Goal: Navigation & Orientation: Find specific page/section

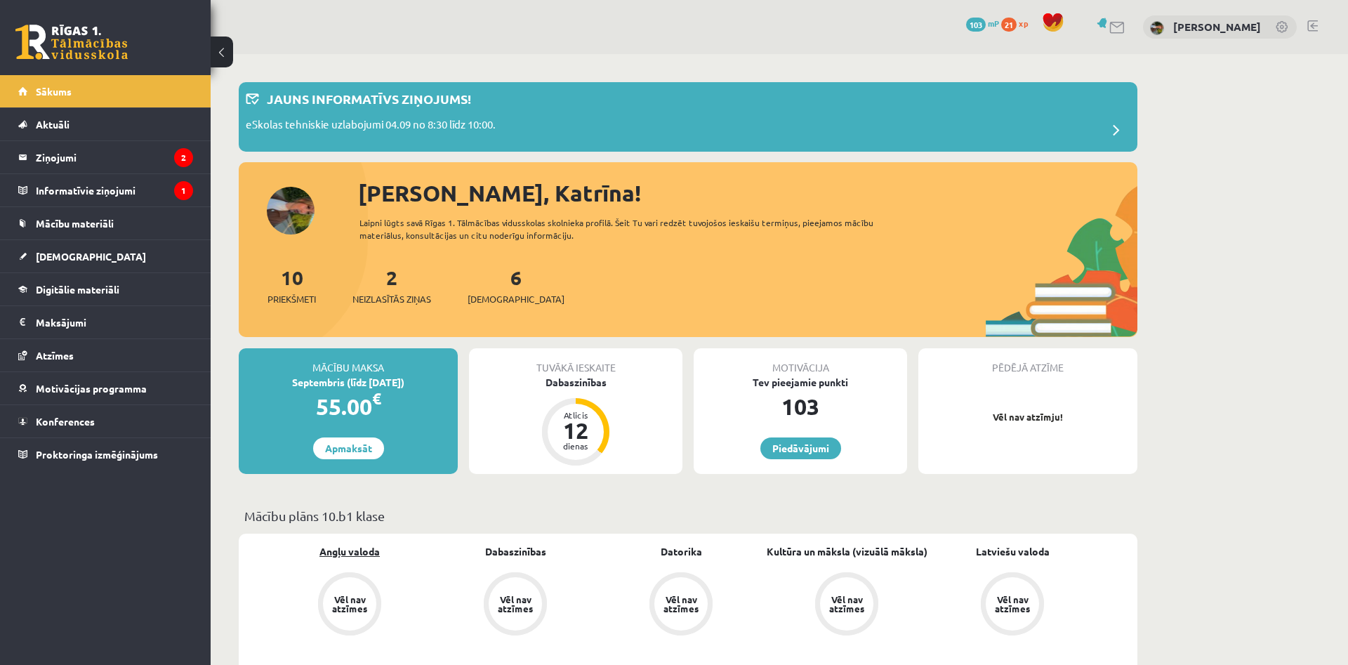
scroll to position [2, 0]
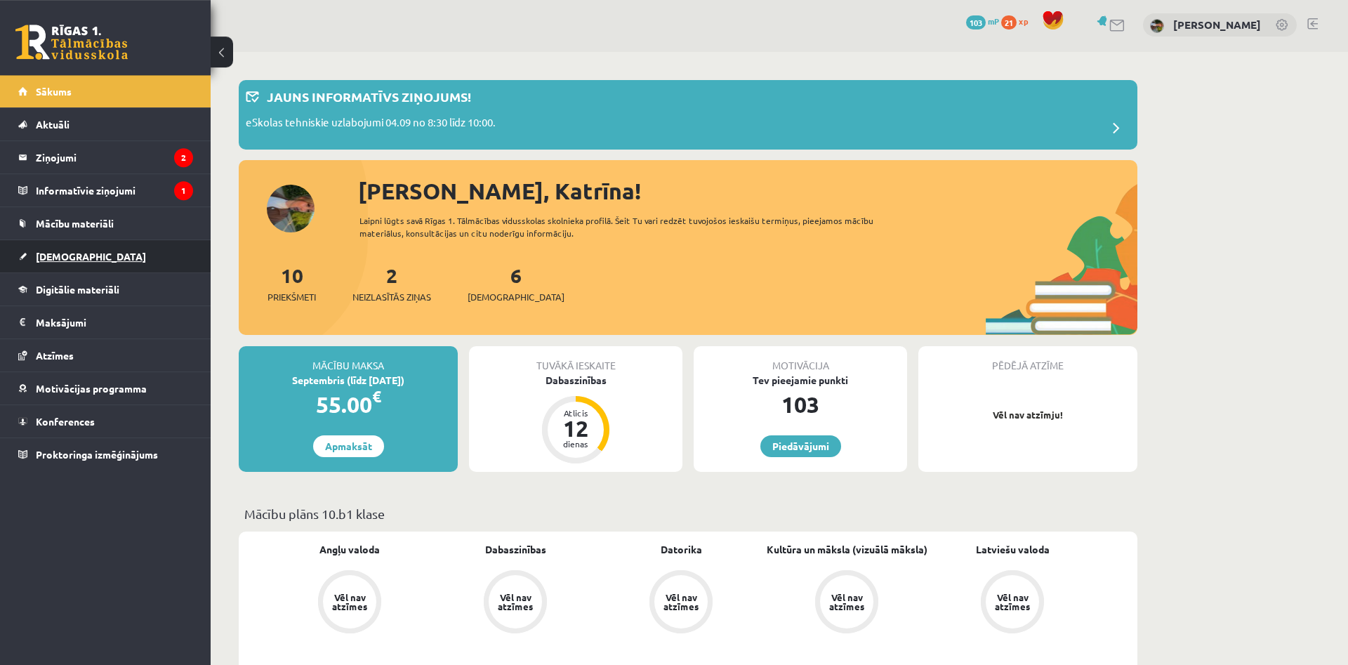
click at [96, 247] on link "[DEMOGRAPHIC_DATA]" at bounding box center [105, 256] width 175 height 32
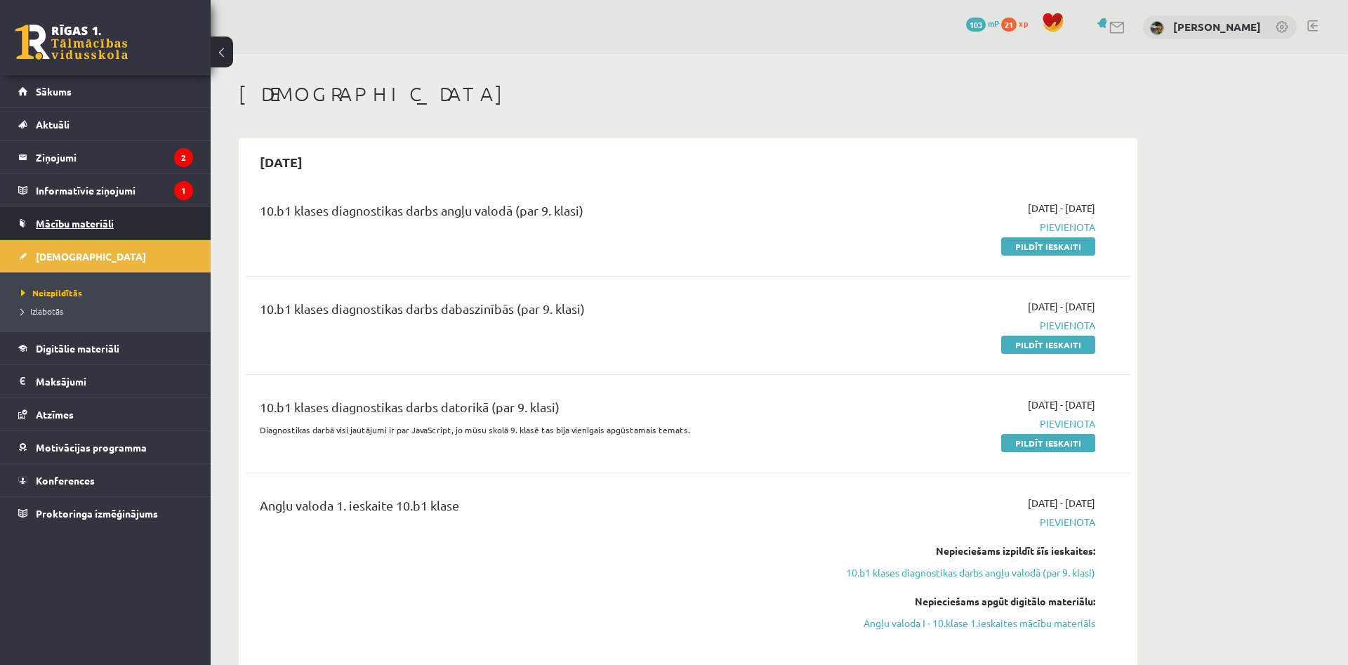
click at [68, 224] on span "Mācību materiāli" at bounding box center [75, 223] width 78 height 13
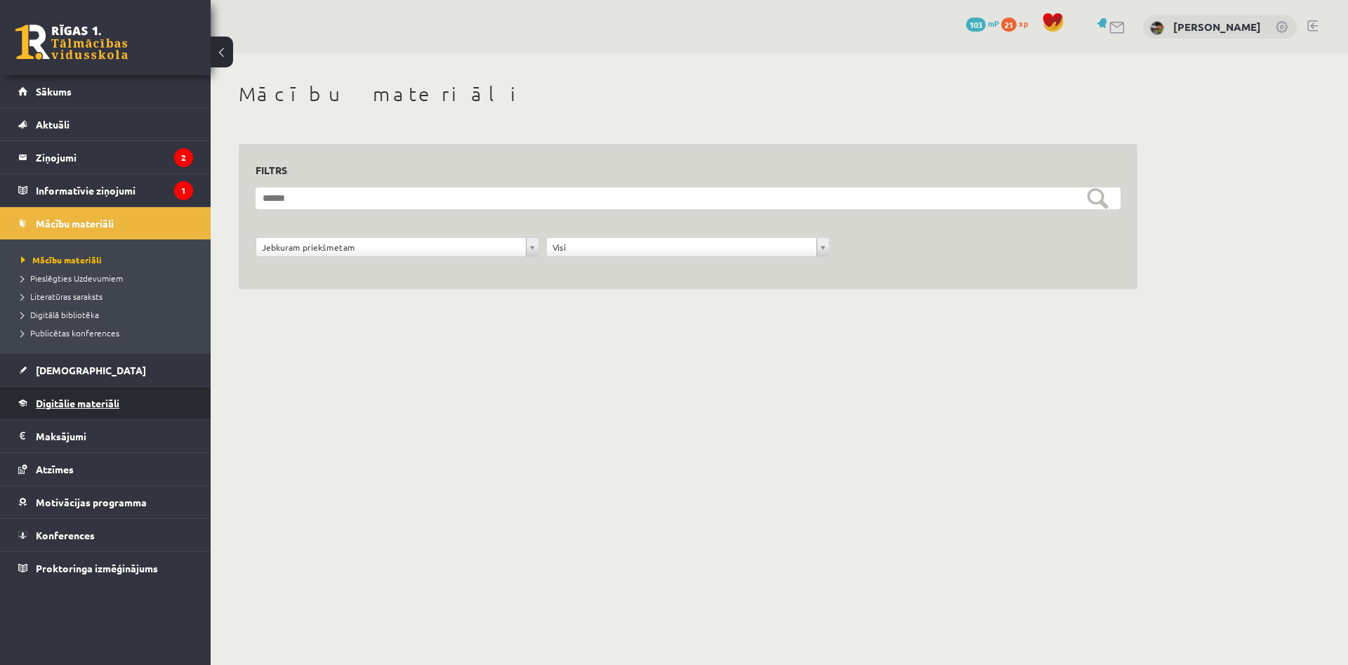
click at [111, 411] on link "Digitālie materiāli" at bounding box center [105, 403] width 175 height 32
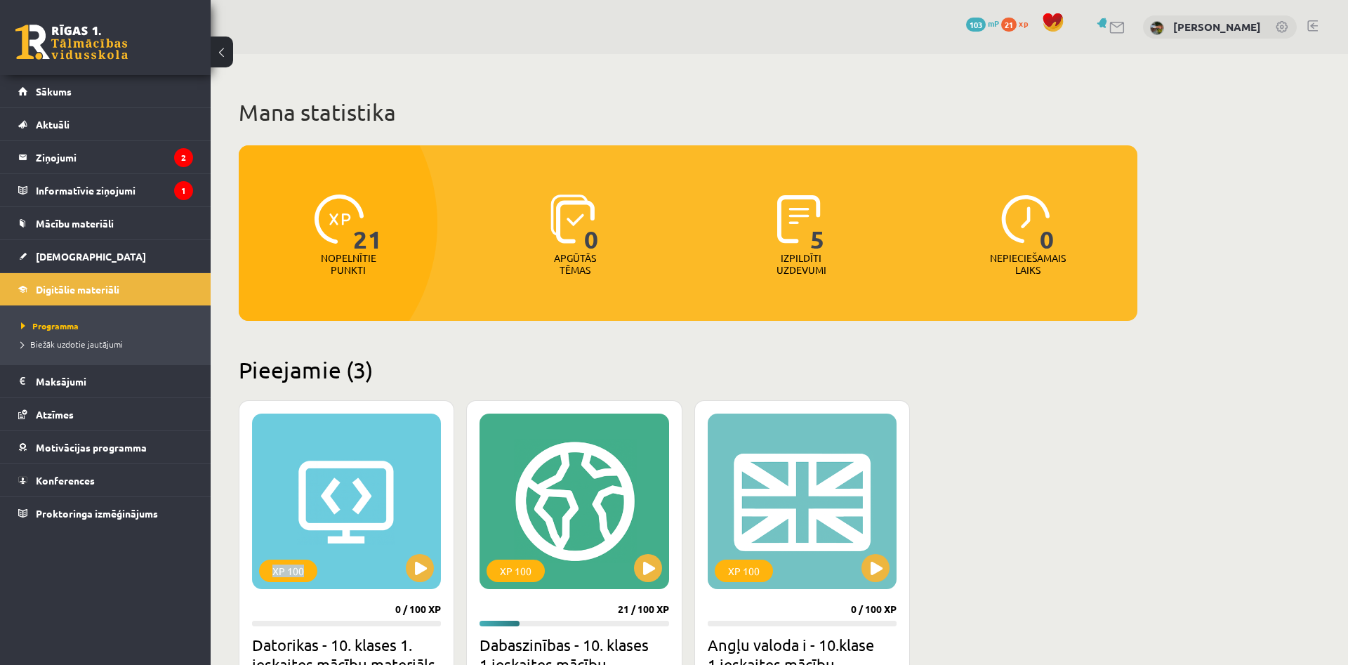
drag, startPoint x: 228, startPoint y: 408, endPoint x: 451, endPoint y: 409, distance: 223.3
click at [451, 409] on div "Mana statistika 21 Nopelnītie punkti 0 Apgūtās tēmas 5 Izpildīti uzdevumi 0 Nep…" at bounding box center [688, 507] width 955 height 906
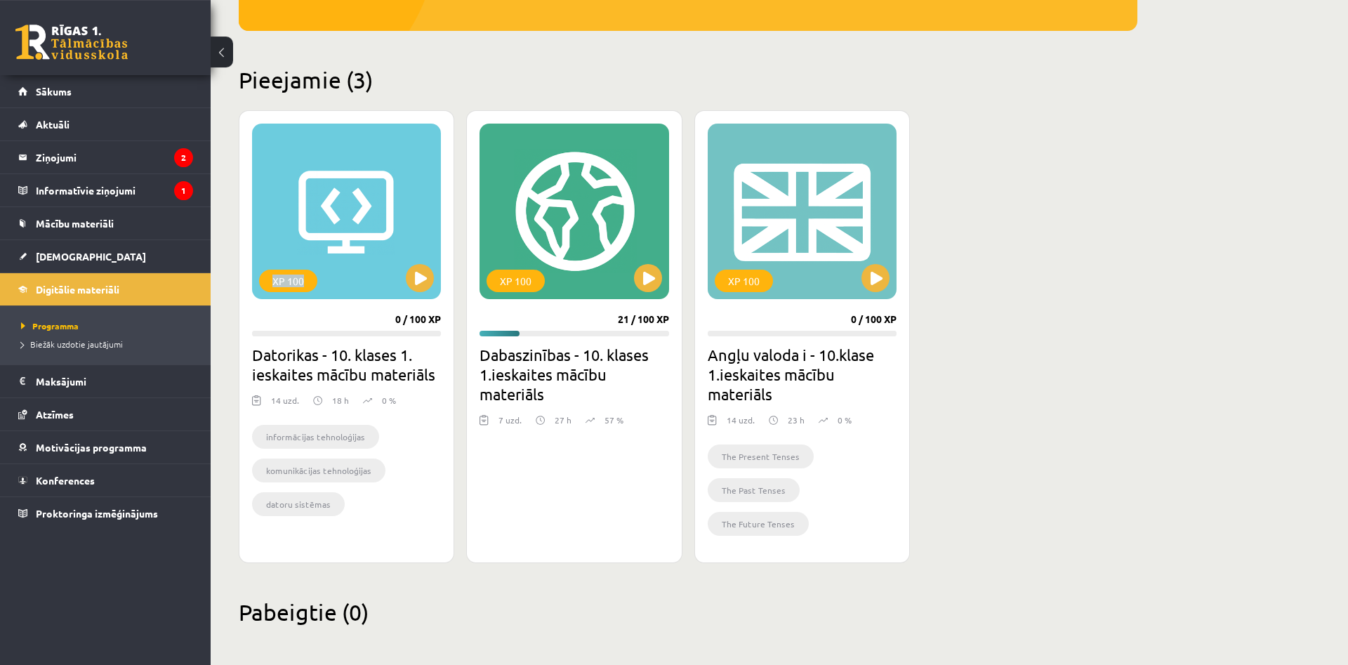
scroll to position [296, 0]
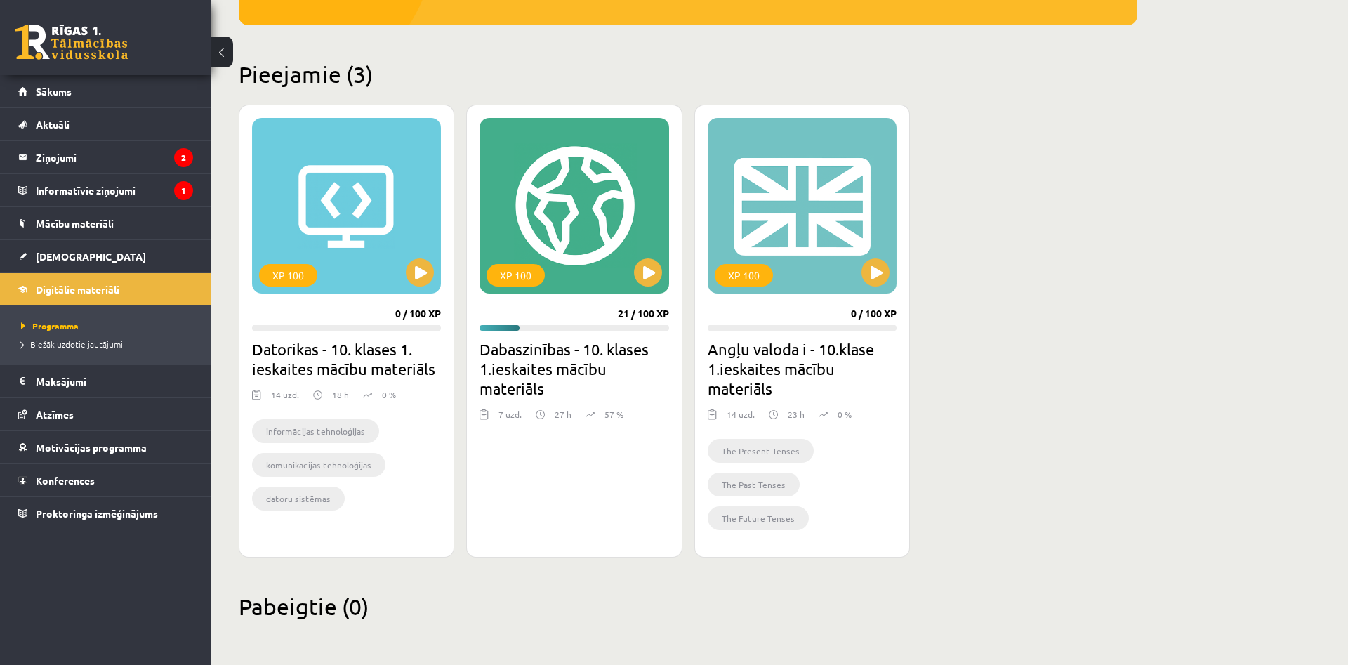
click at [383, 482] on ul "informācijas tehnoloģijas komunikācijas tehnoloģijas datoru sistēmas informācij…" at bounding box center [346, 468] width 189 height 98
click at [157, 481] on link "Konferences" at bounding box center [105, 480] width 175 height 32
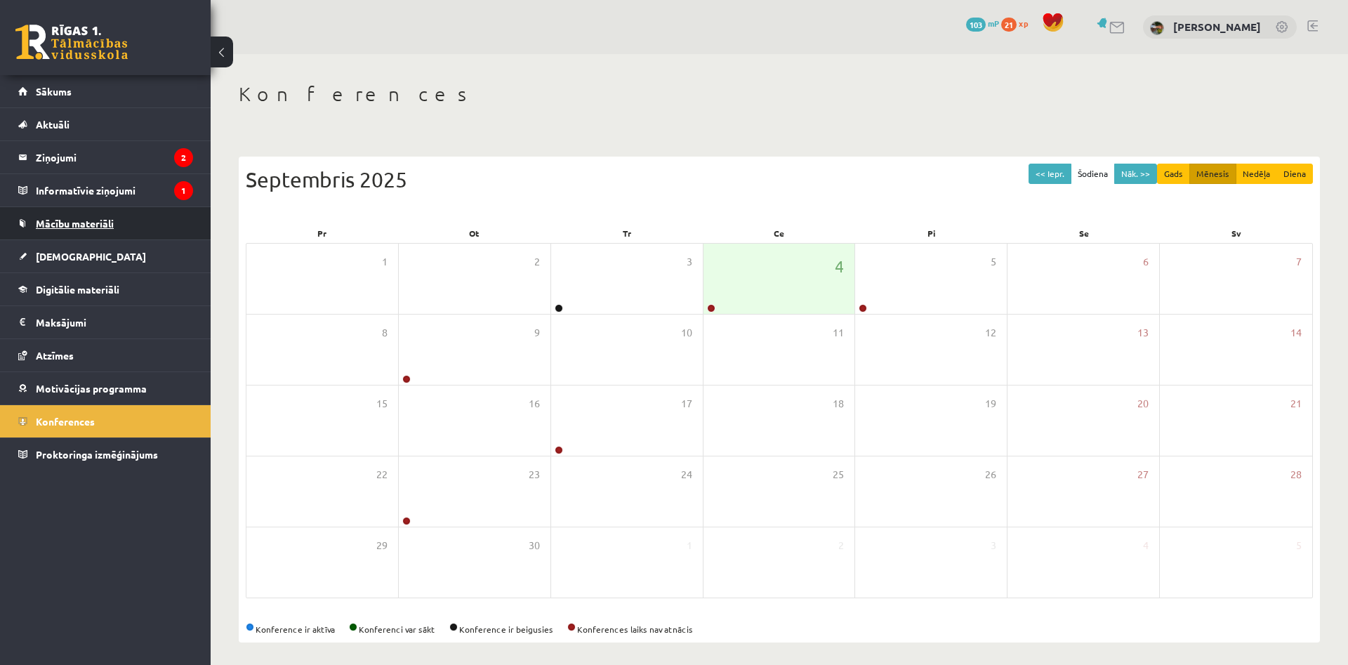
click at [89, 218] on span "Mācību materiāli" at bounding box center [75, 223] width 78 height 13
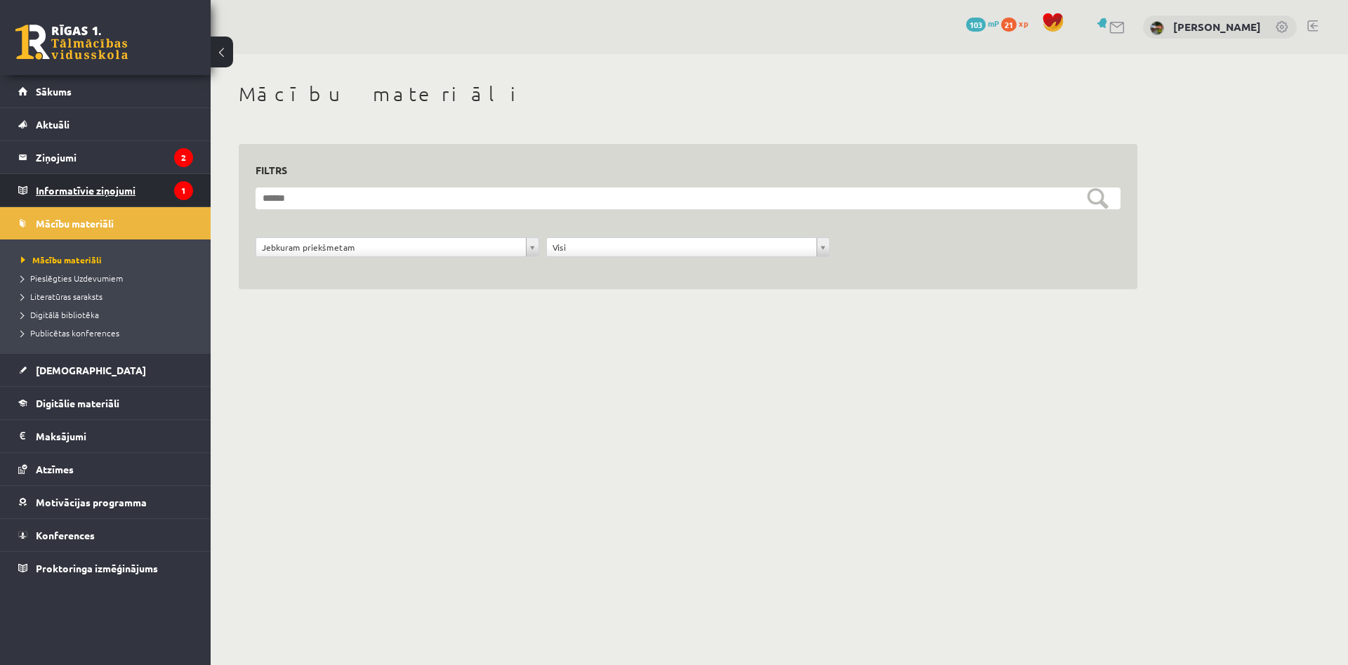
click at [105, 185] on legend "Informatīvie ziņojumi 1" at bounding box center [114, 190] width 157 height 32
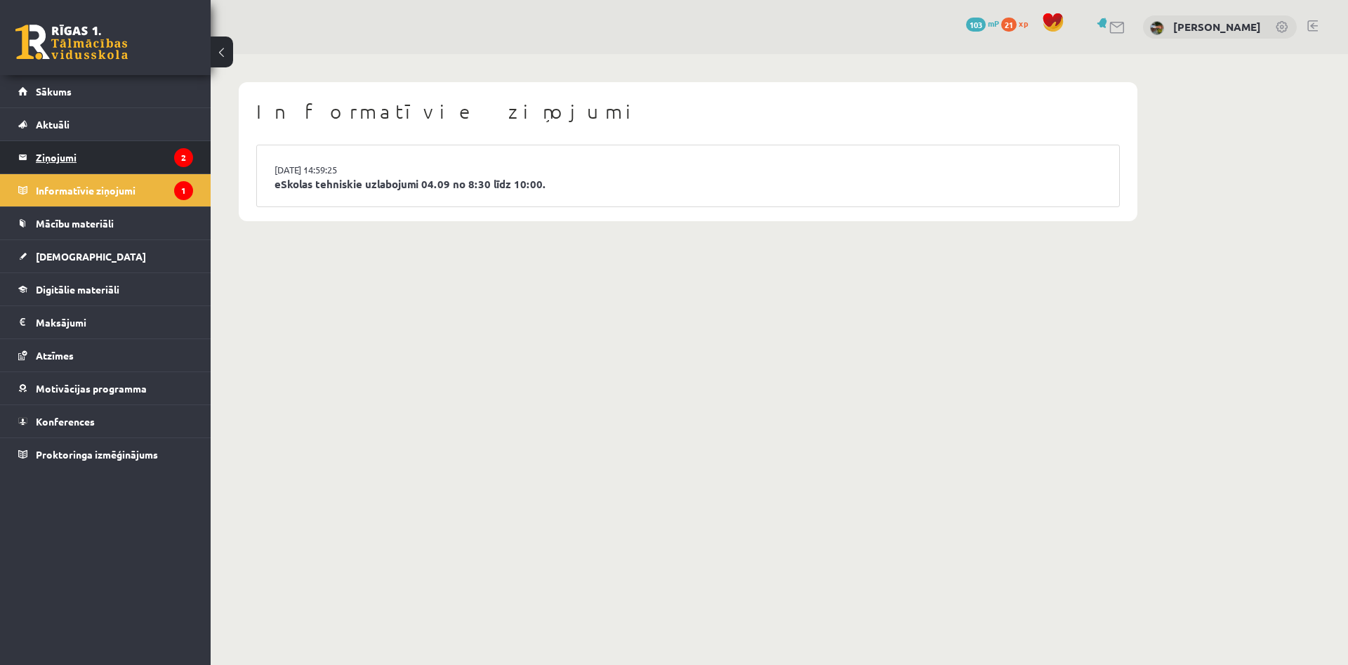
click at [108, 159] on legend "Ziņojumi 2" at bounding box center [114, 157] width 157 height 32
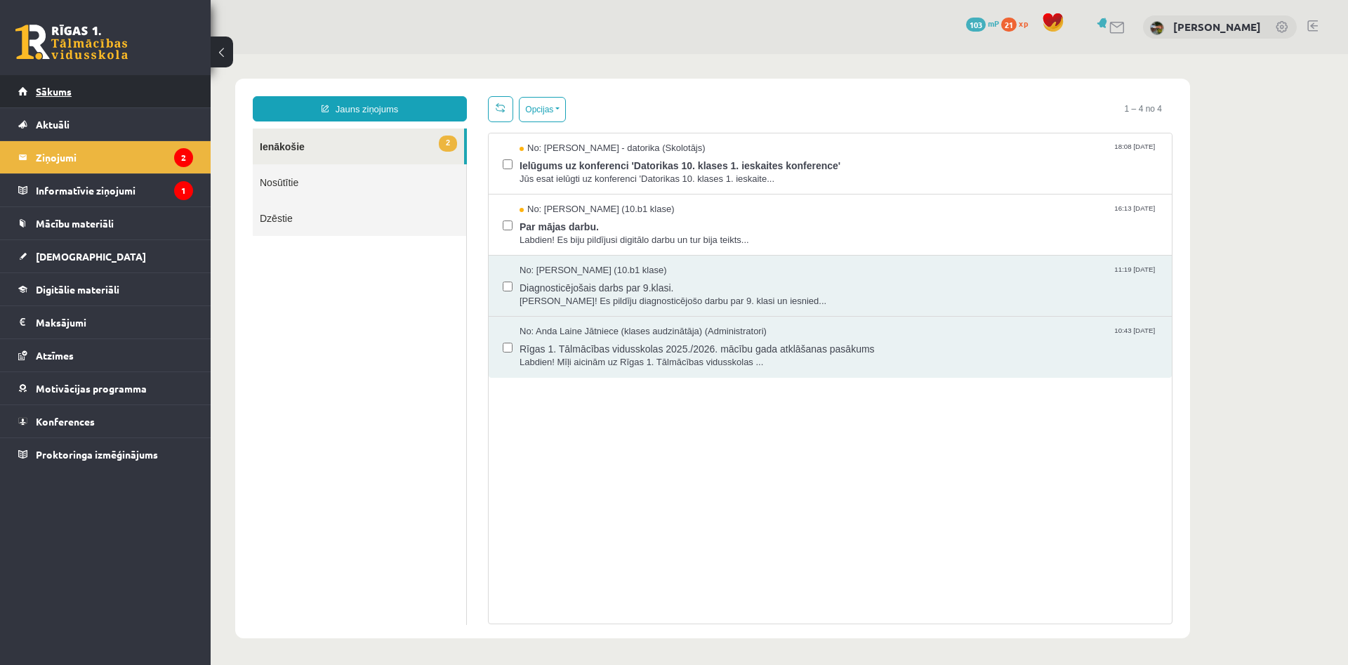
click at [99, 100] on link "Sākums" at bounding box center [105, 91] width 175 height 32
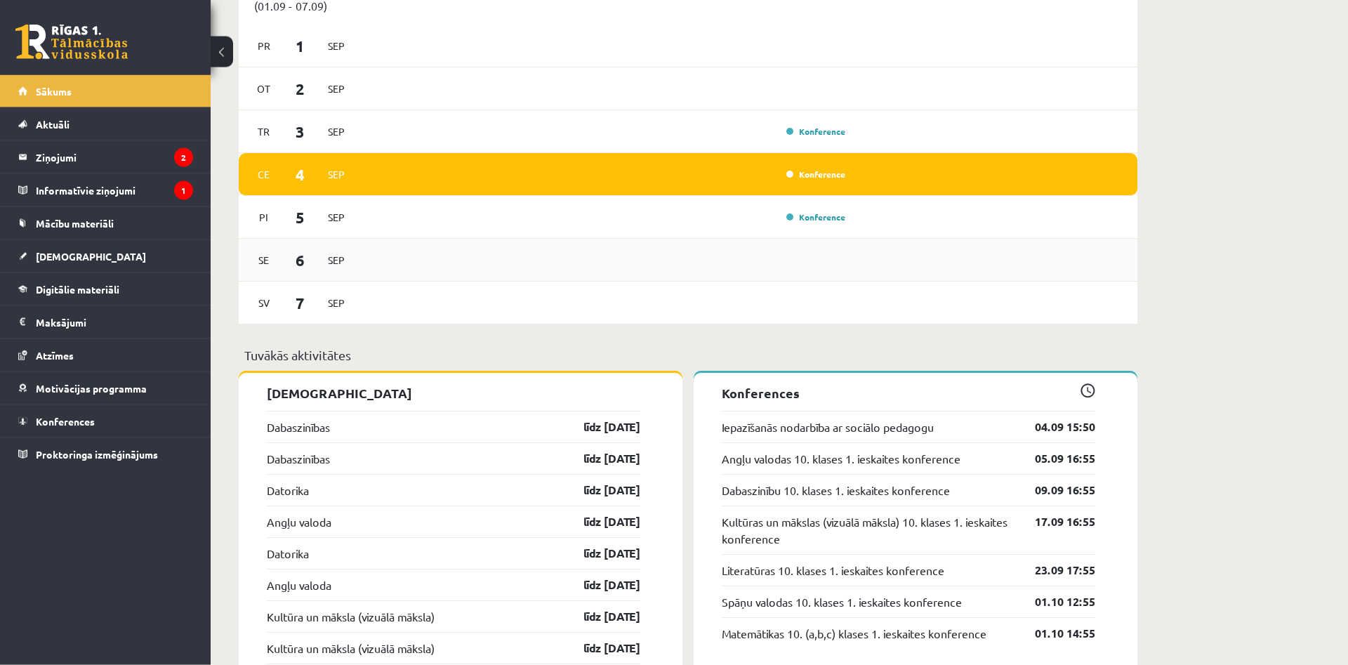
scroll to position [855, 0]
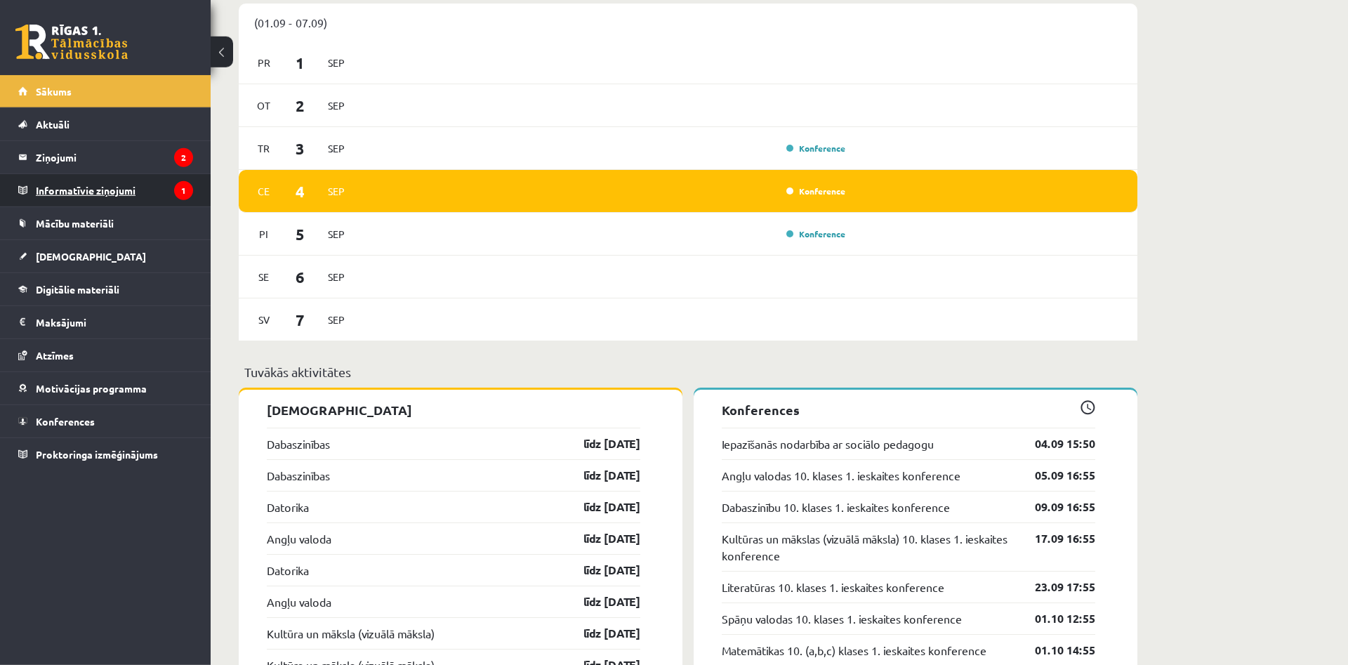
click at [144, 194] on legend "Informatīvie ziņojumi 1" at bounding box center [114, 190] width 157 height 32
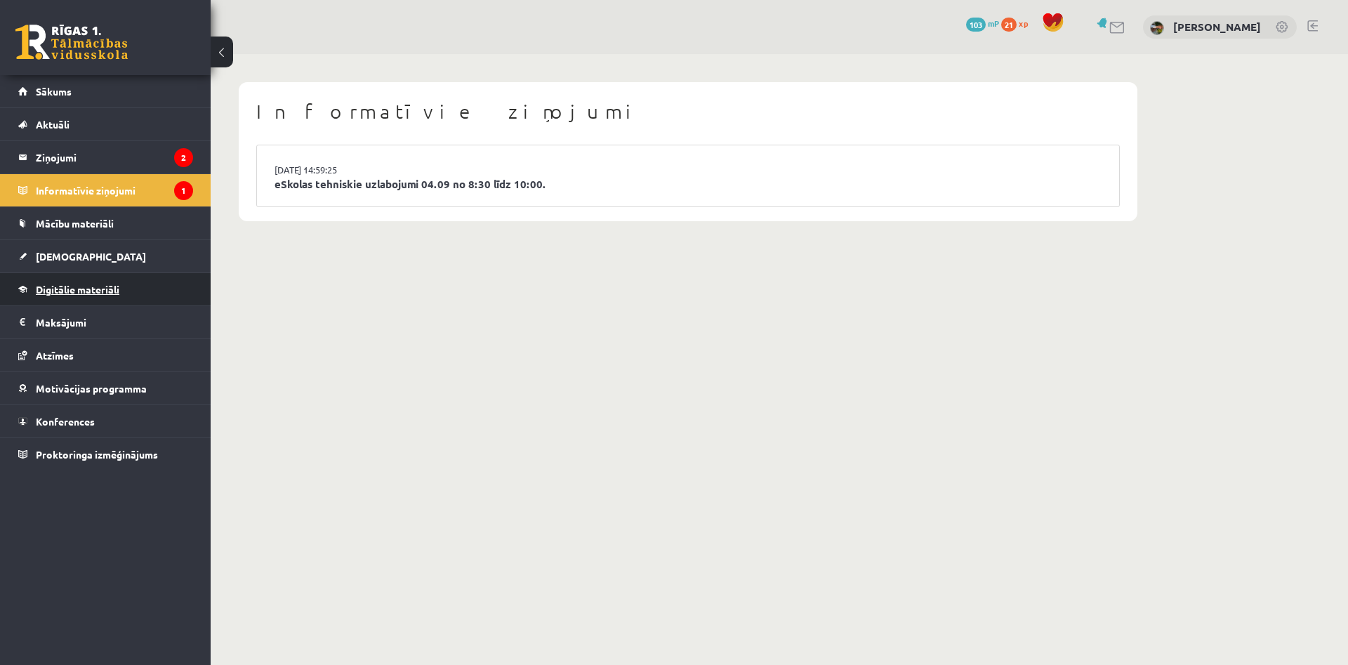
click at [79, 293] on span "Digitālie materiāli" at bounding box center [78, 289] width 84 height 13
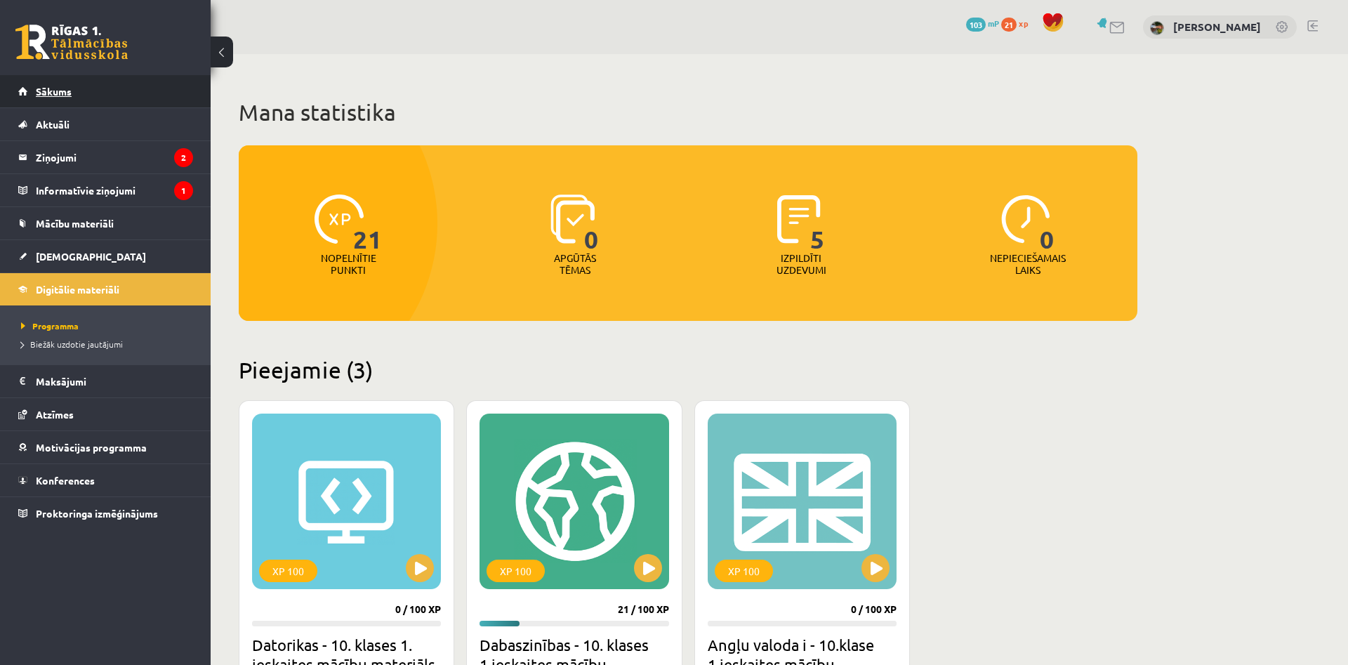
click at [60, 93] on span "Sākums" at bounding box center [54, 91] width 36 height 13
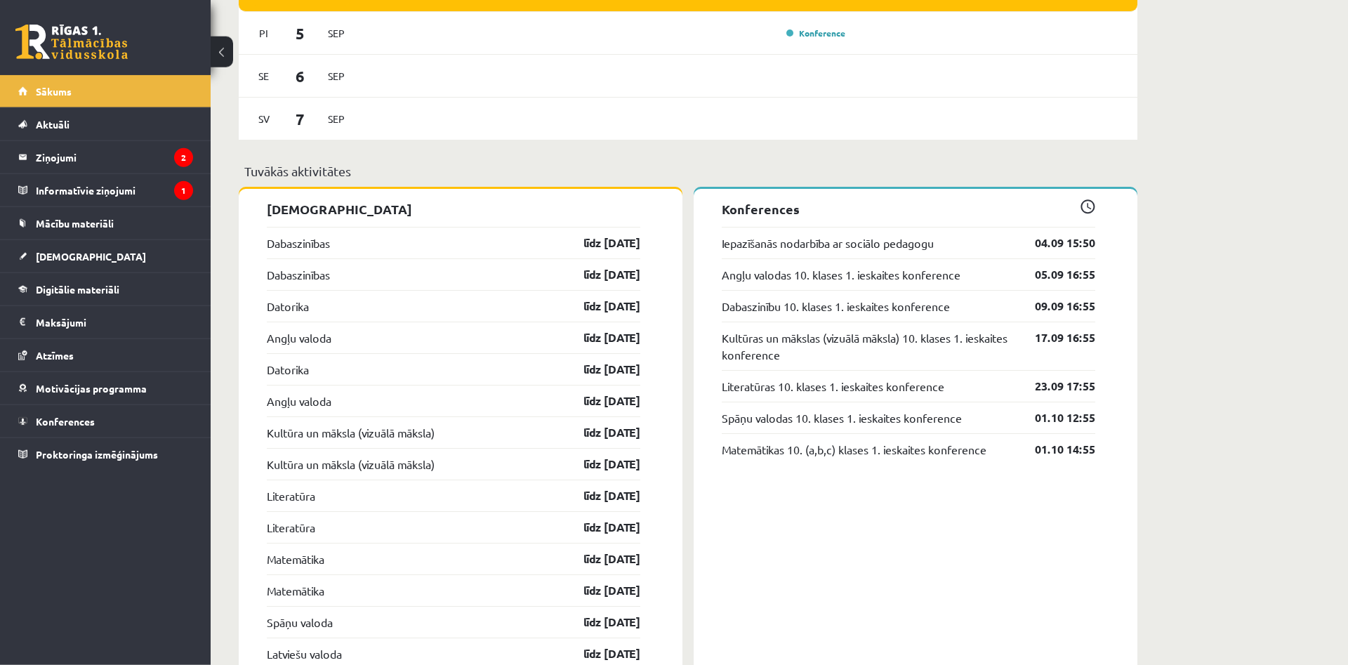
scroll to position [1057, 0]
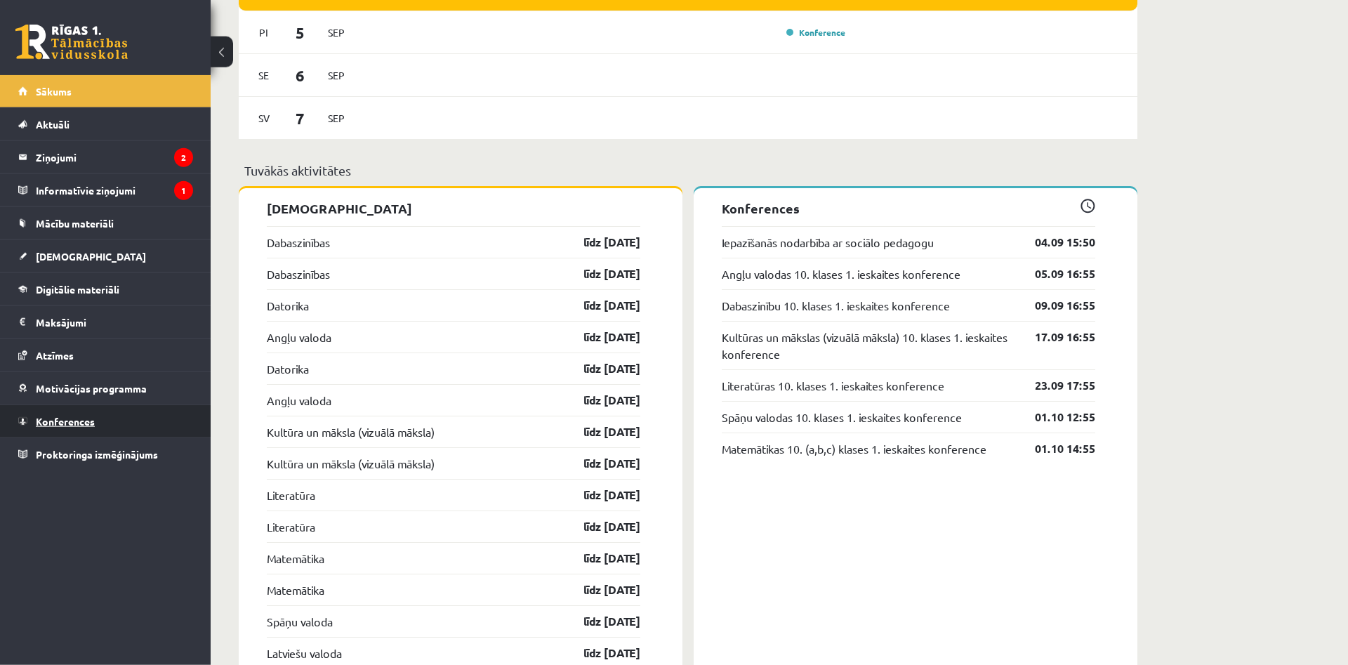
click at [55, 427] on link "Konferences" at bounding box center [105, 421] width 175 height 32
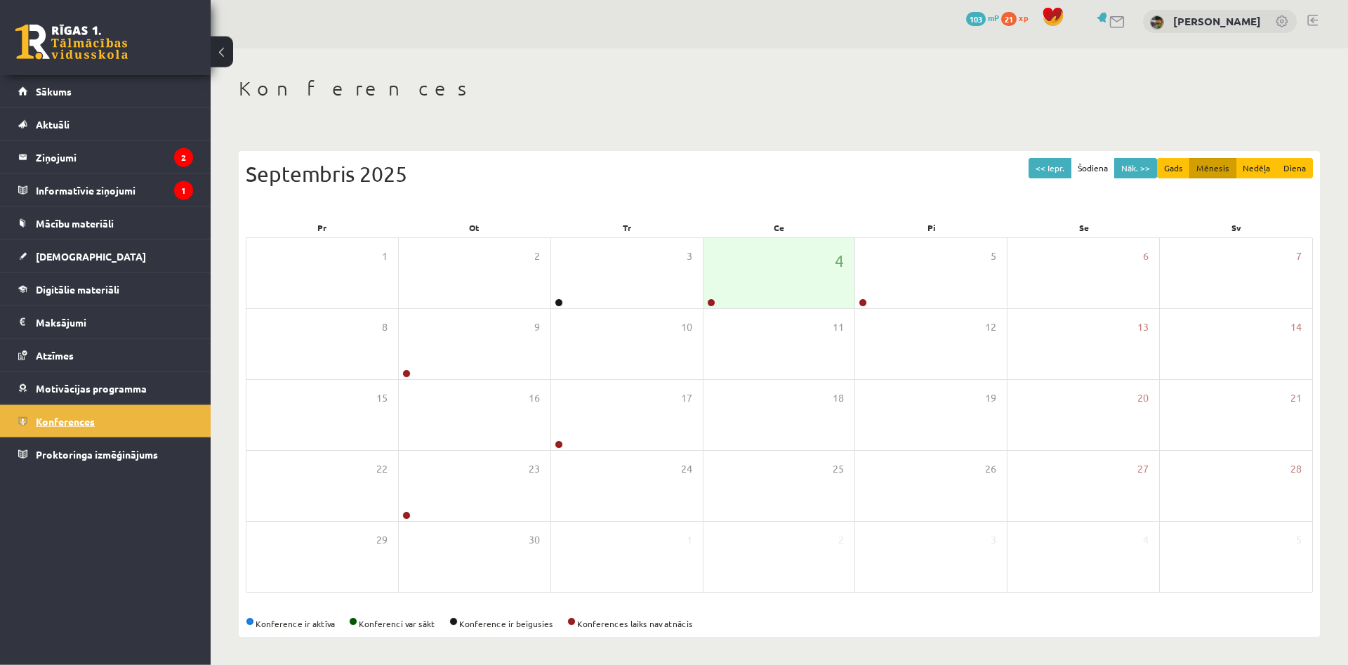
scroll to position [6, 0]
click at [1050, 165] on button "<< Iepr." at bounding box center [1050, 168] width 43 height 20
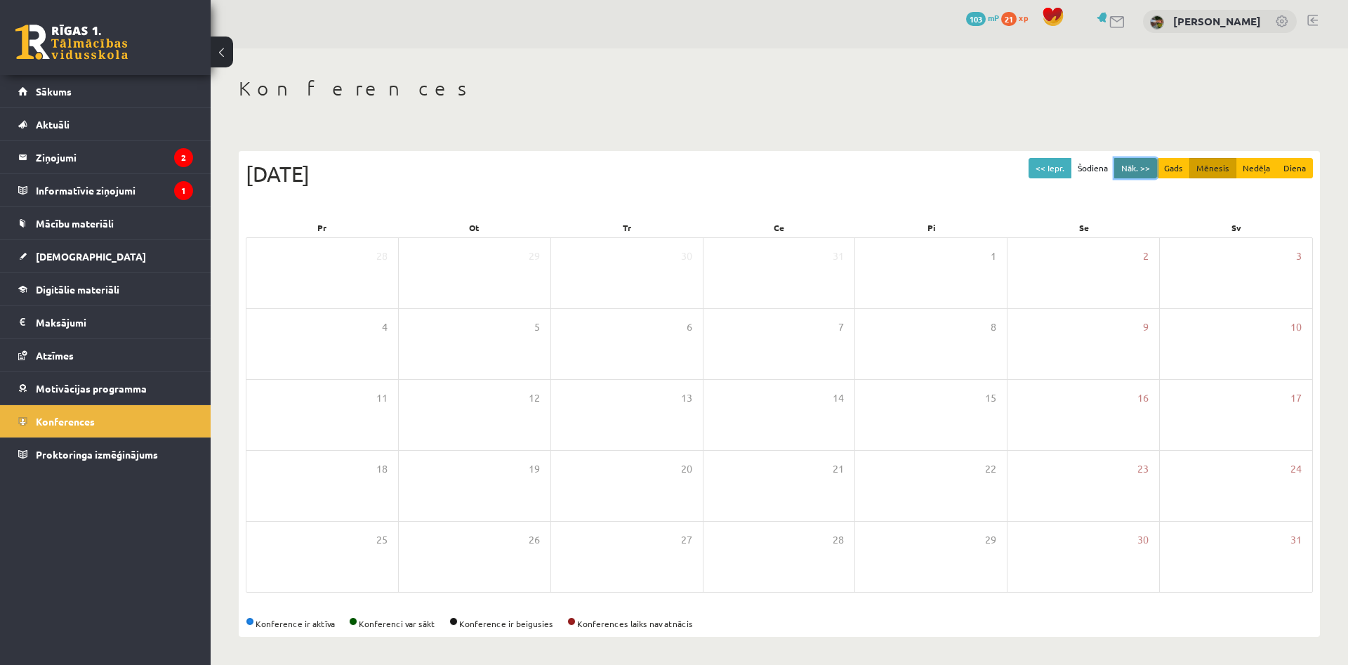
click at [1139, 169] on button "Nāk. >>" at bounding box center [1135, 168] width 43 height 20
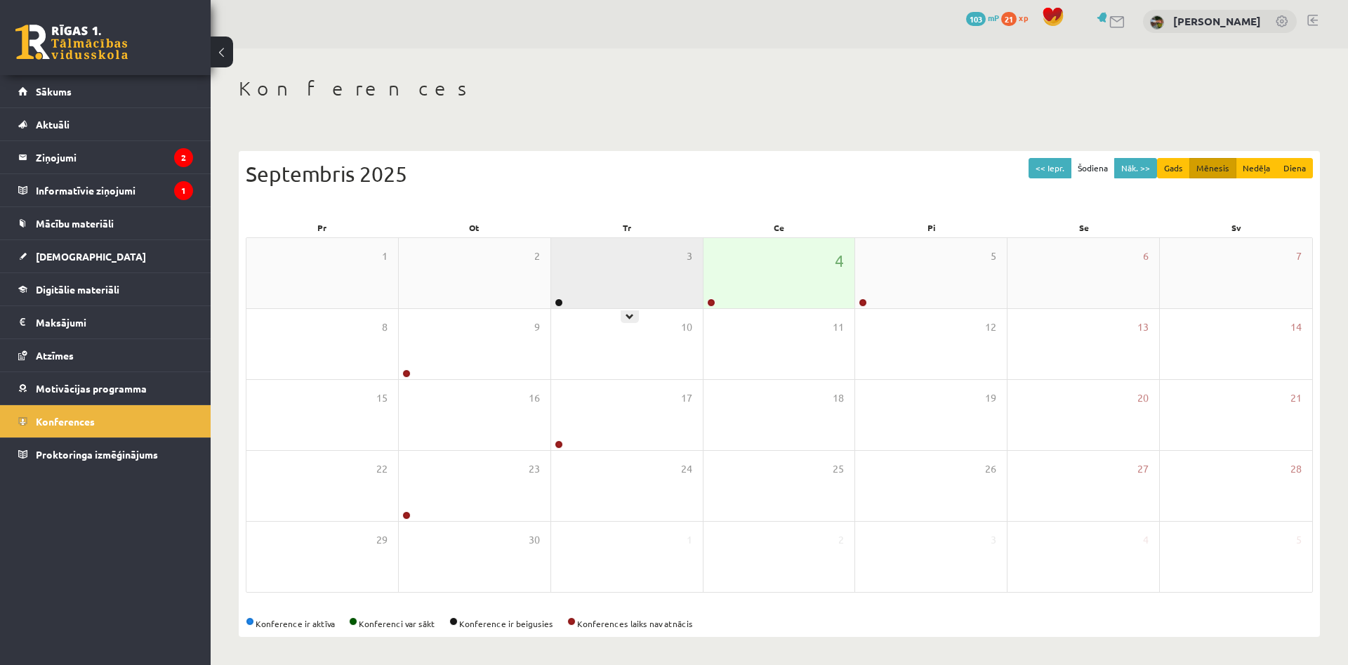
click at [587, 283] on div "3" at bounding box center [627, 273] width 152 height 70
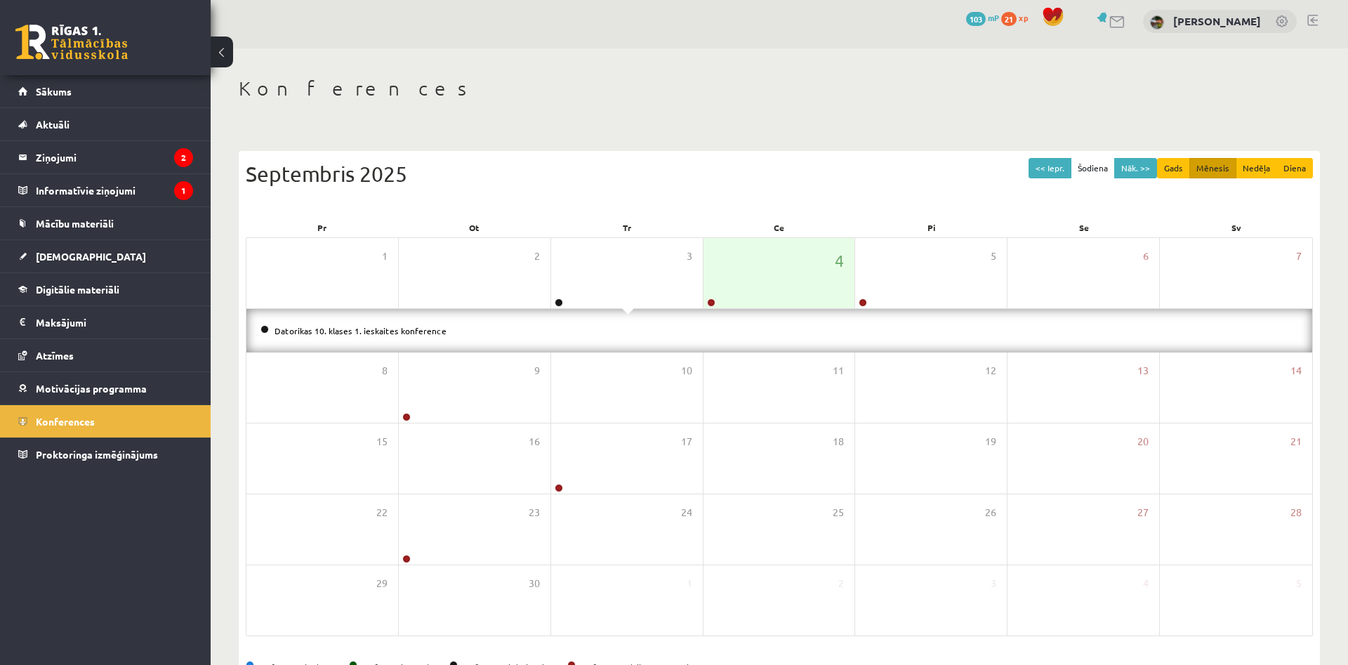
click at [431, 341] on div "Datorikas 10. klases 1. ieskaites konference" at bounding box center [779, 331] width 1066 height 44
click at [113, 446] on link "Proktoringa izmēģinājums" at bounding box center [105, 454] width 175 height 32
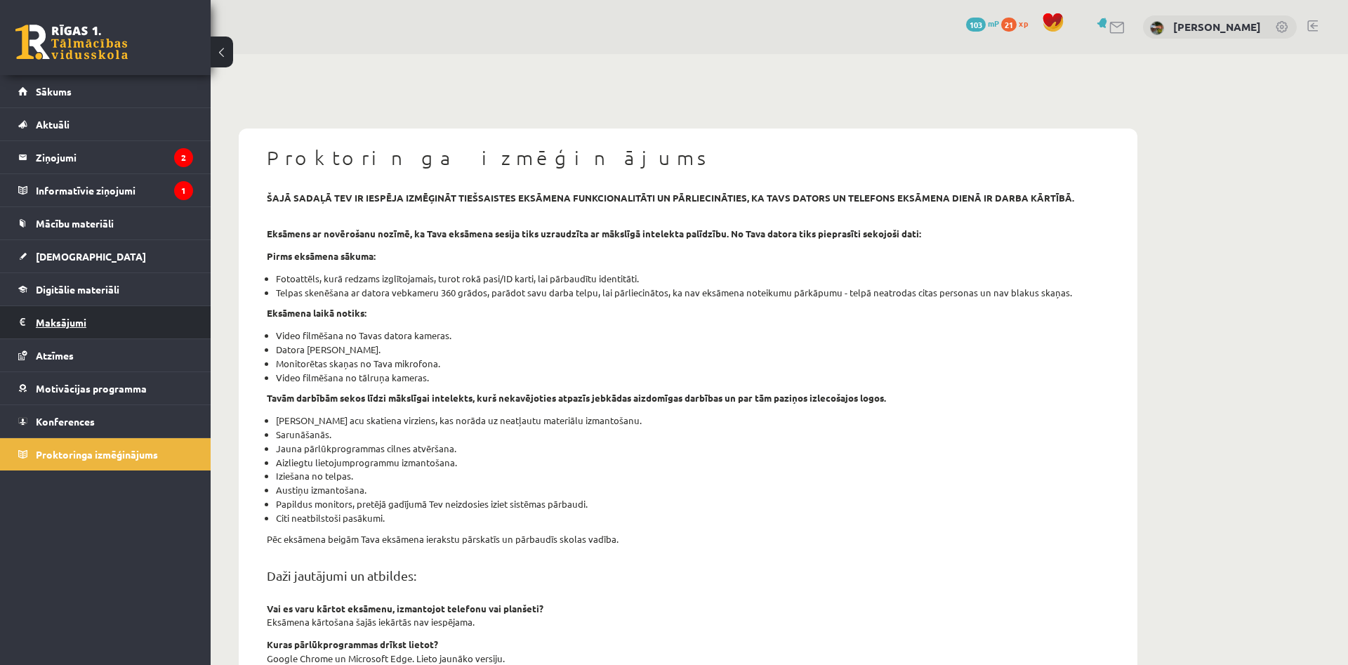
click at [69, 315] on legend "Maksājumi 0" at bounding box center [114, 322] width 157 height 32
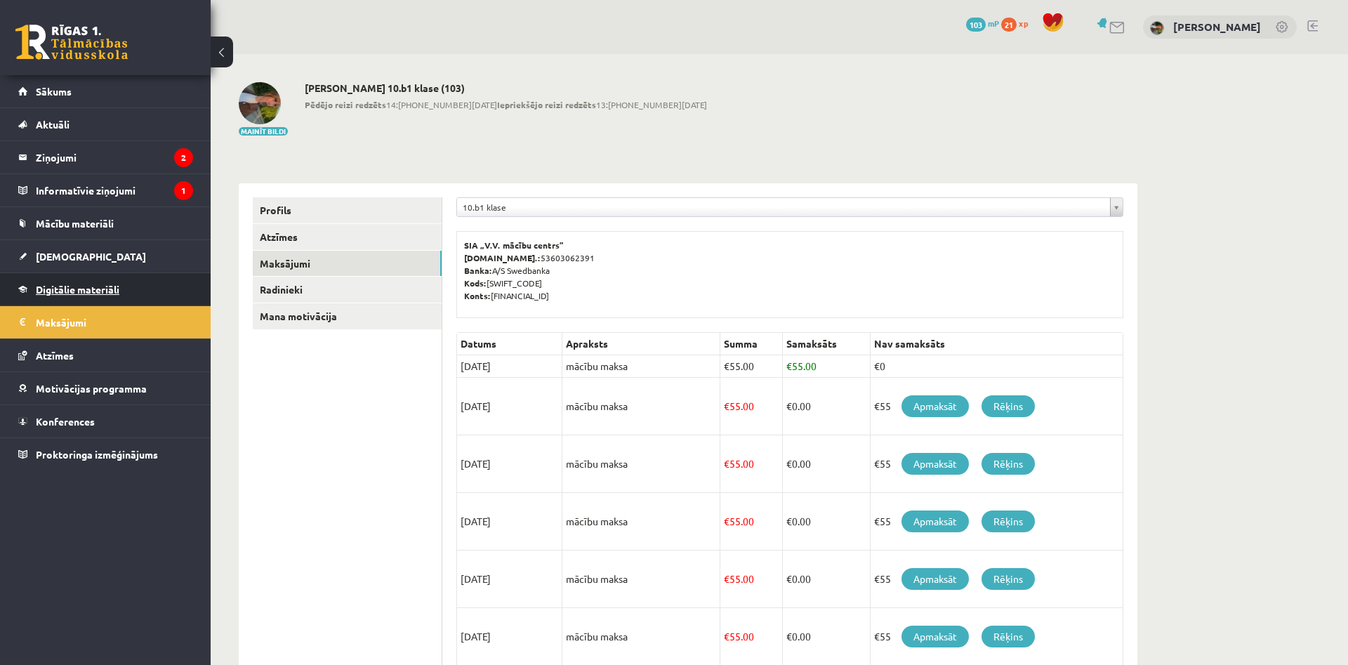
click at [68, 286] on span "Digitālie materiāli" at bounding box center [78, 289] width 84 height 13
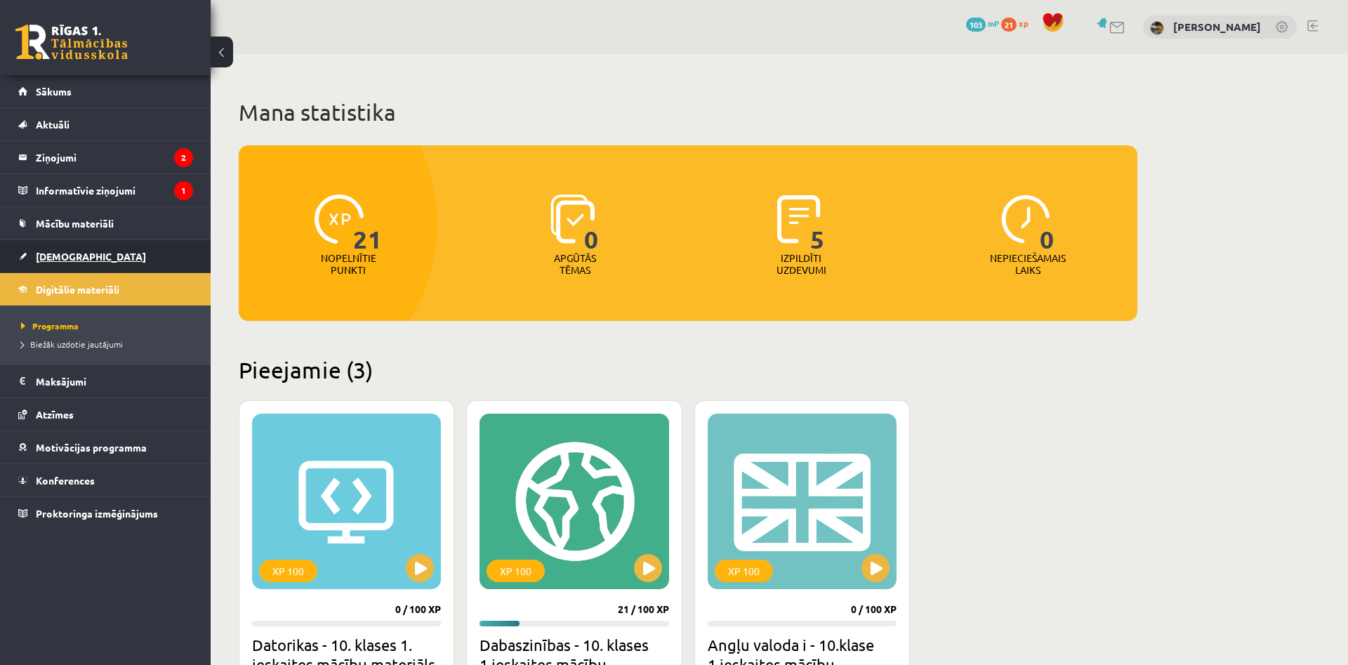
click at [74, 247] on link "[DEMOGRAPHIC_DATA]" at bounding box center [105, 256] width 175 height 32
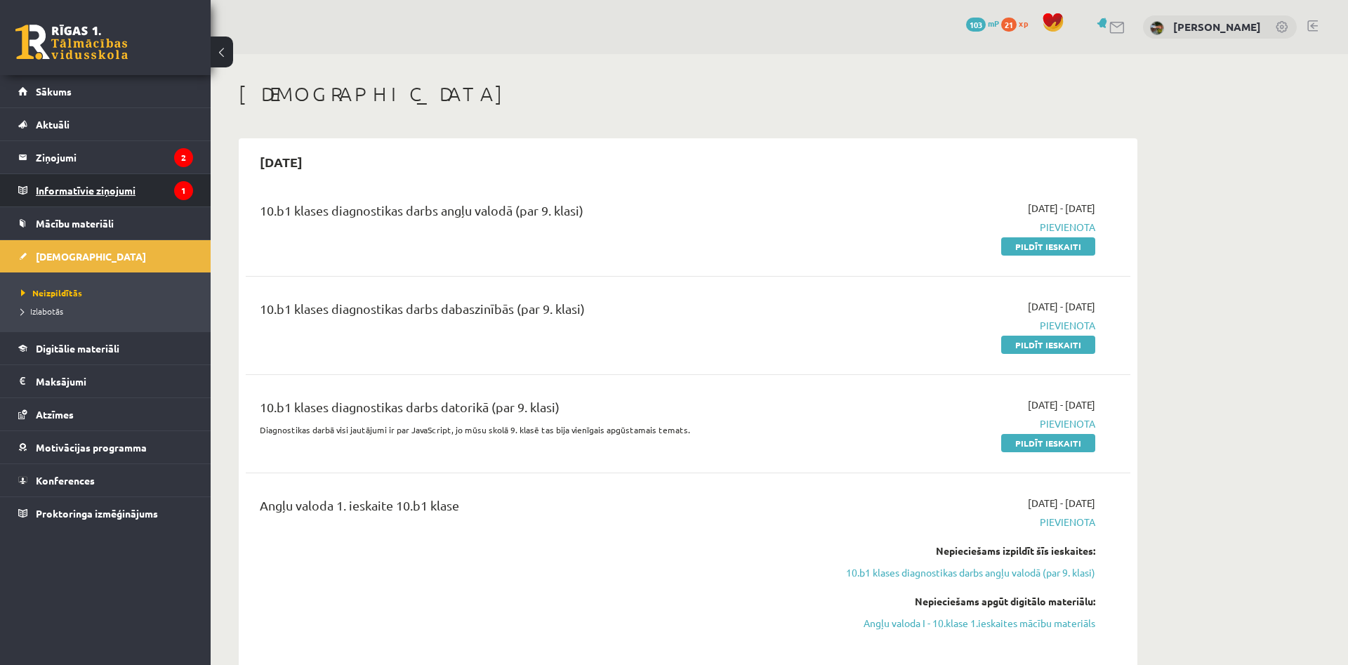
click at [131, 192] on legend "Informatīvie ziņojumi 1" at bounding box center [114, 190] width 157 height 32
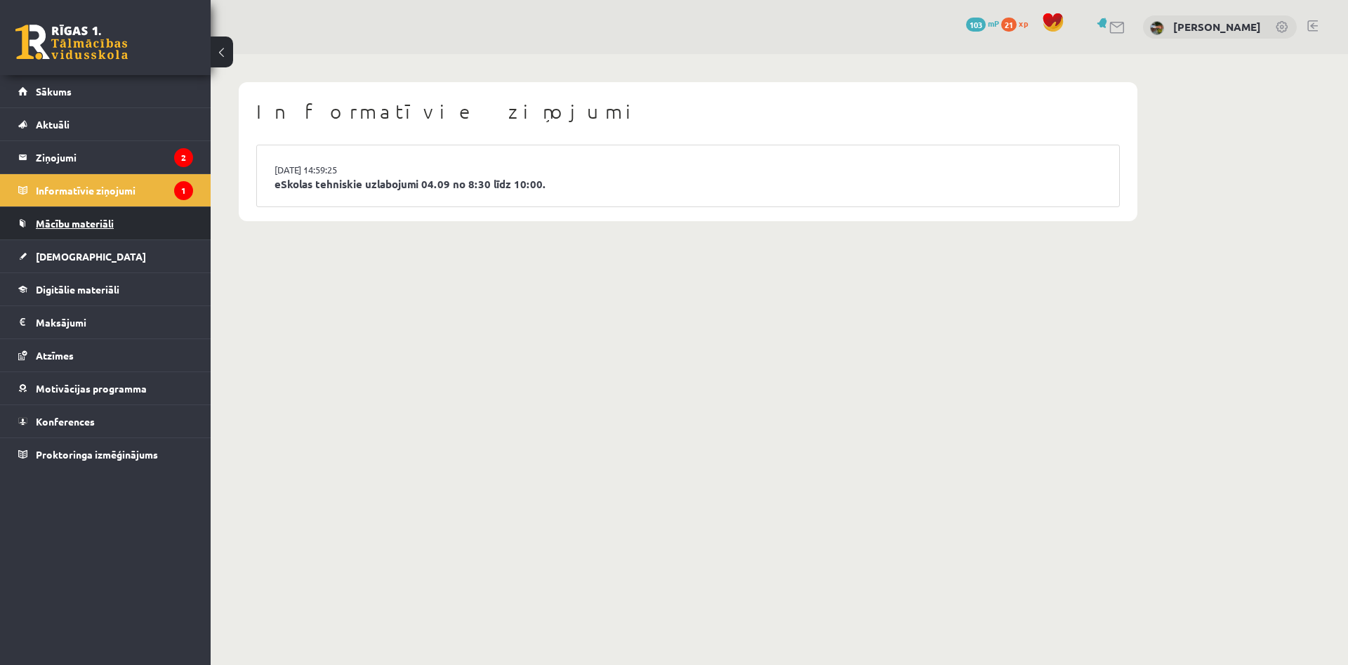
click at [119, 211] on link "Mācību materiāli" at bounding box center [105, 223] width 175 height 32
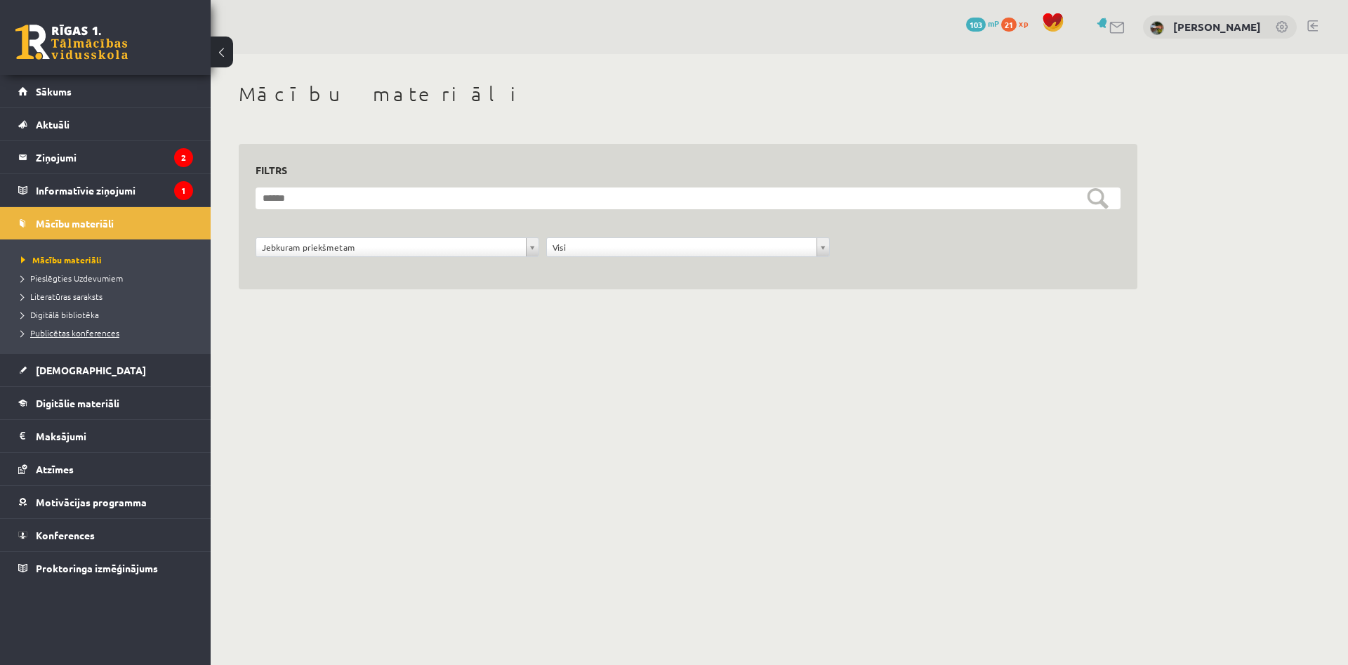
click at [62, 338] on link "Publicētas konferences" at bounding box center [109, 332] width 176 height 13
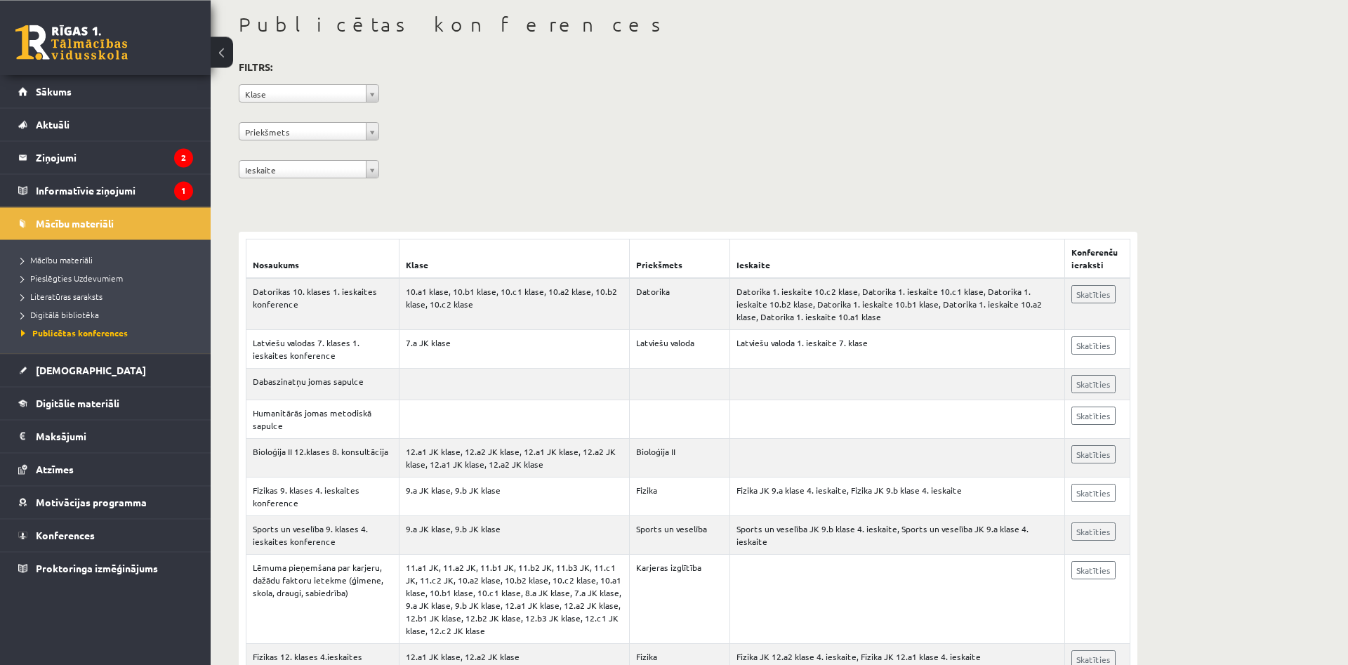
scroll to position [77, 0]
